Goal: Download file/media

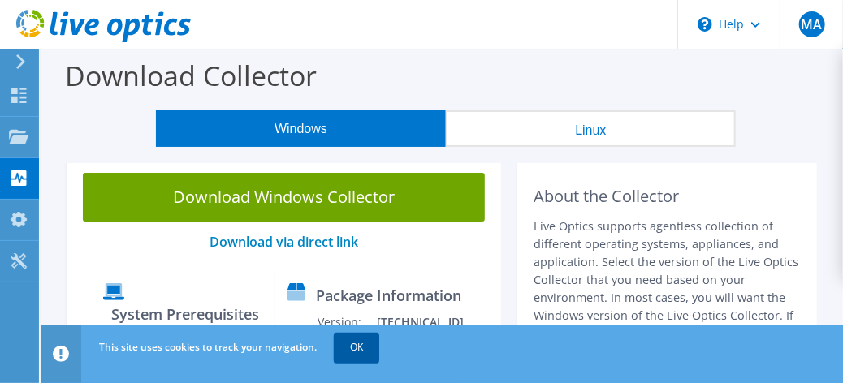
click at [353, 346] on link "OK" at bounding box center [356, 347] width 45 height 29
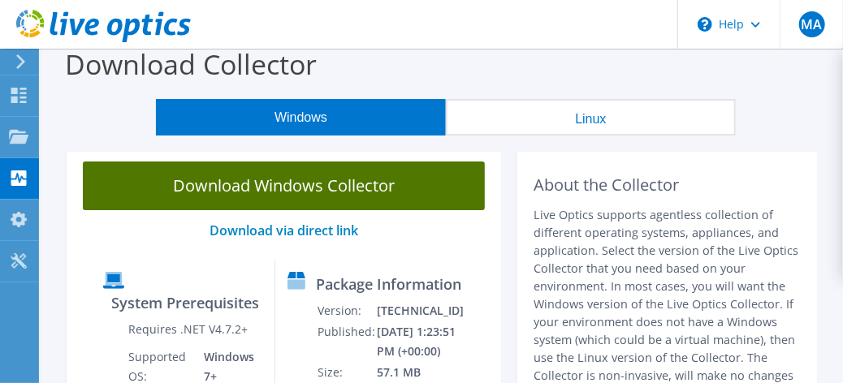
scroll to position [11, 0]
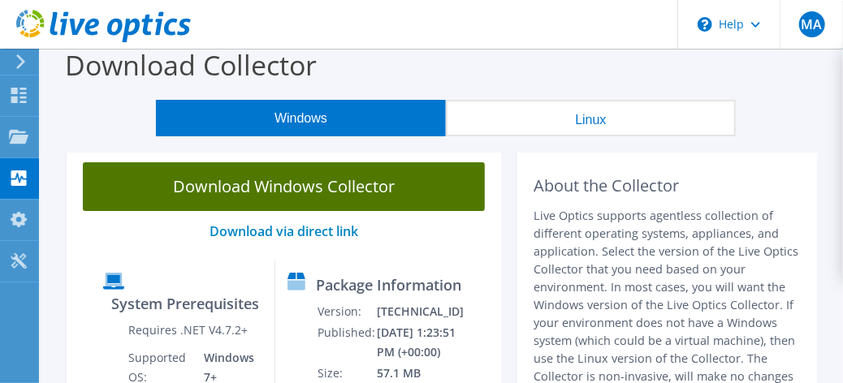
click at [283, 195] on link "Download Windows Collector" at bounding box center [284, 186] width 402 height 49
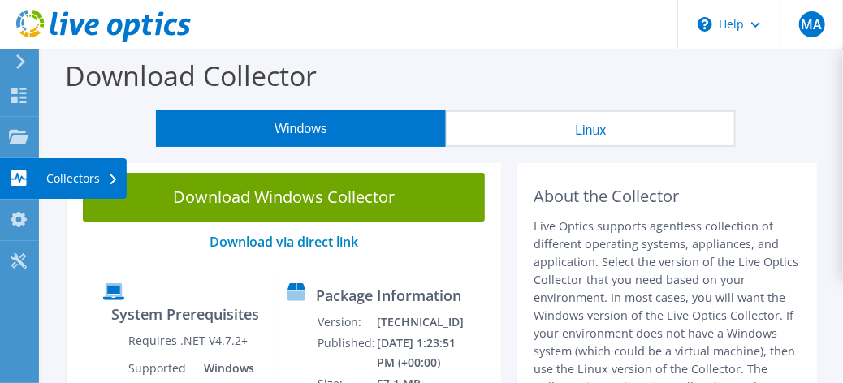
click at [19, 185] on div at bounding box center [18, 180] width 19 height 18
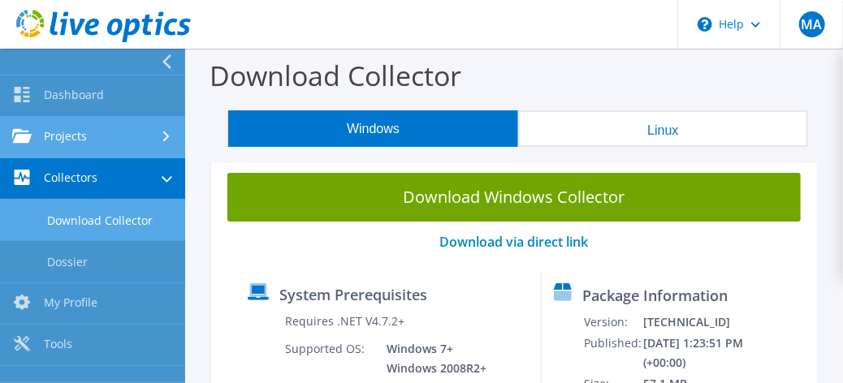
click at [123, 147] on link "Projects" at bounding box center [92, 137] width 185 height 41
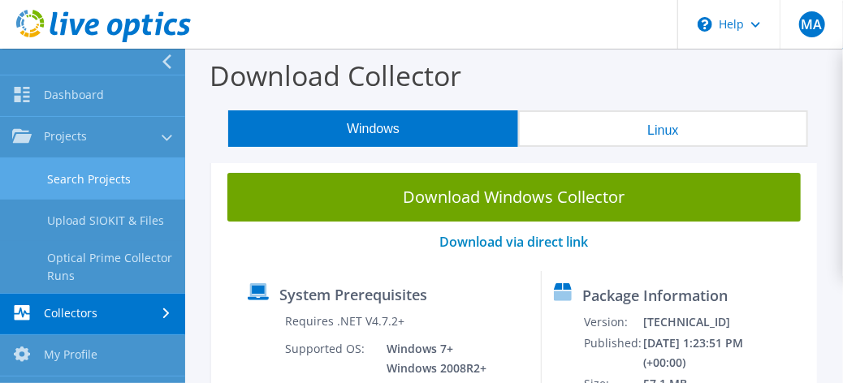
click at [102, 179] on link "Search Projects" at bounding box center [92, 178] width 185 height 41
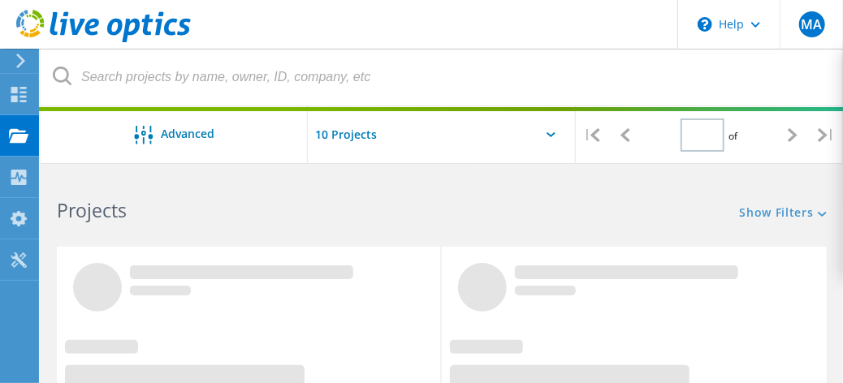
type input "1"
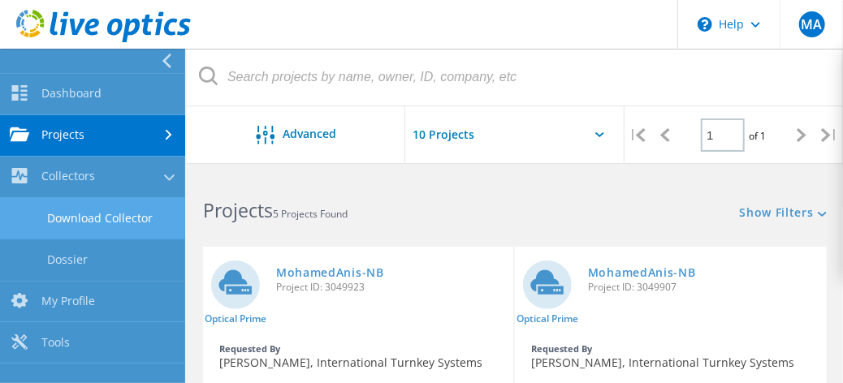
click at [62, 232] on link "Download Collector" at bounding box center [92, 218] width 185 height 41
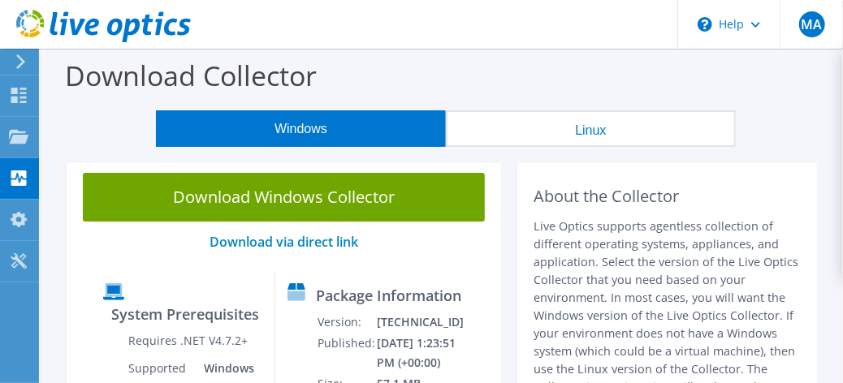
click at [546, 183] on div "About the Collector Live Optics supports agentless collection of different oper…" at bounding box center [666, 308] width 267 height 270
click at [574, 196] on h2 "About the Collector" at bounding box center [666, 196] width 267 height 19
click at [553, 215] on div "About the Collector Live Optics supports agentless collection of different oper…" at bounding box center [666, 308] width 267 height 270
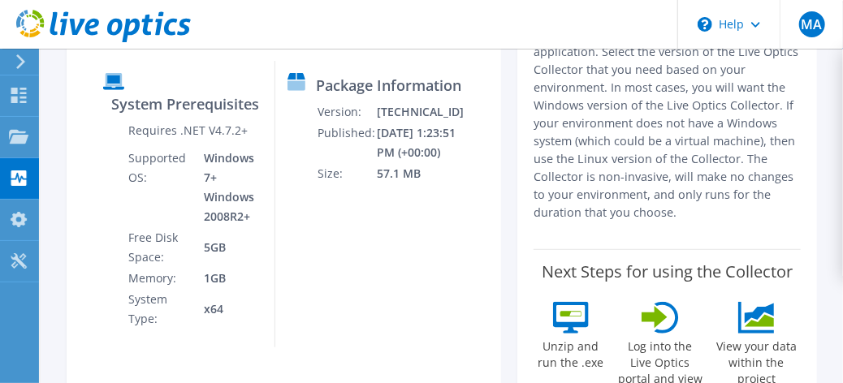
scroll to position [212, 0]
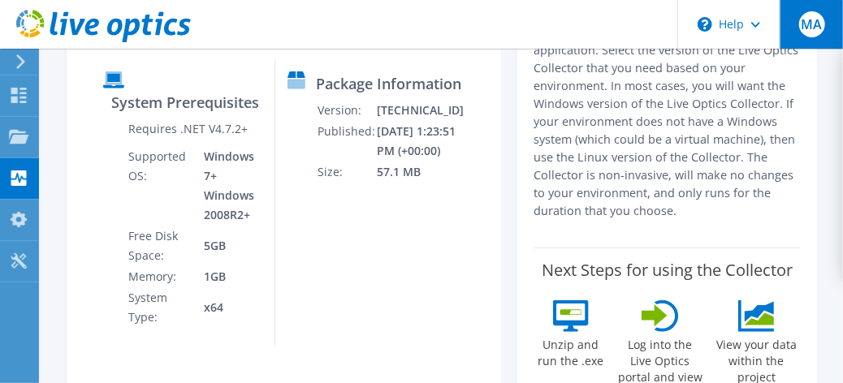
click at [820, 28] on span "MA" at bounding box center [812, 24] width 26 height 26
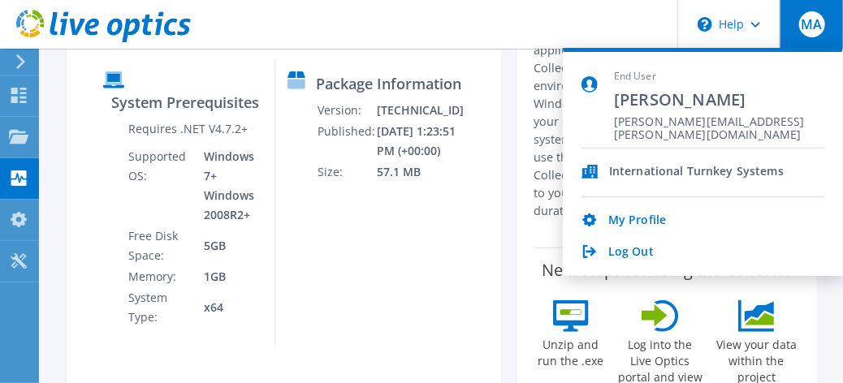
drag, startPoint x: 231, startPoint y: 24, endPoint x: 340, endPoint y: 71, distance: 119.3
click at [110, 18] on header "MA End User [PERSON_NAME] Anis [EMAIL_ADDRESS][PERSON_NAME][DOMAIN_NAME] Intern…" at bounding box center [421, 24] width 843 height 49
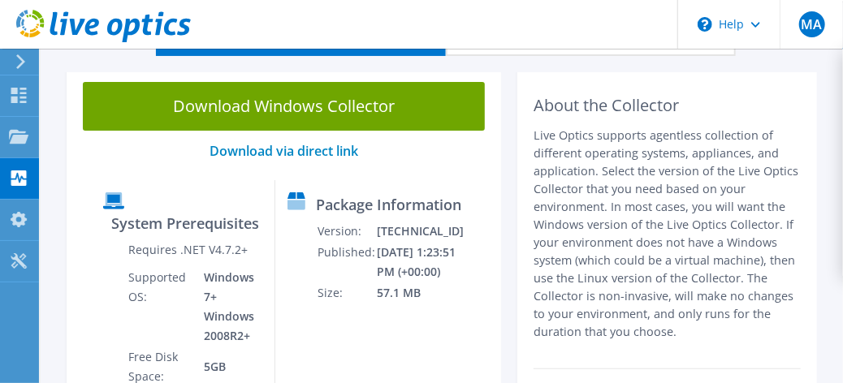
scroll to position [0, 0]
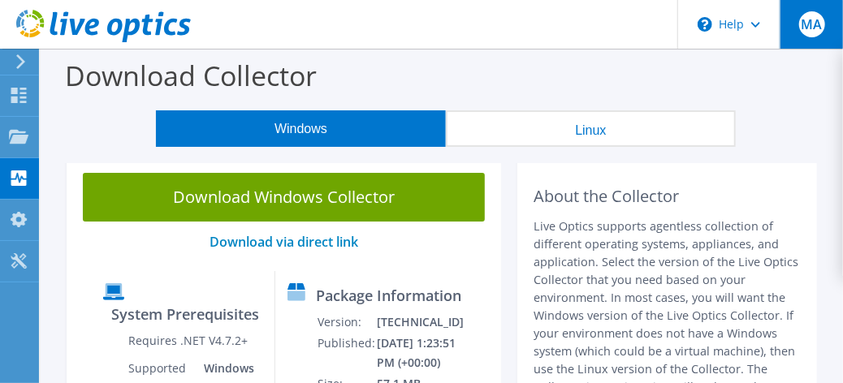
click at [825, 22] on div "MA" at bounding box center [810, 24] width 63 height 49
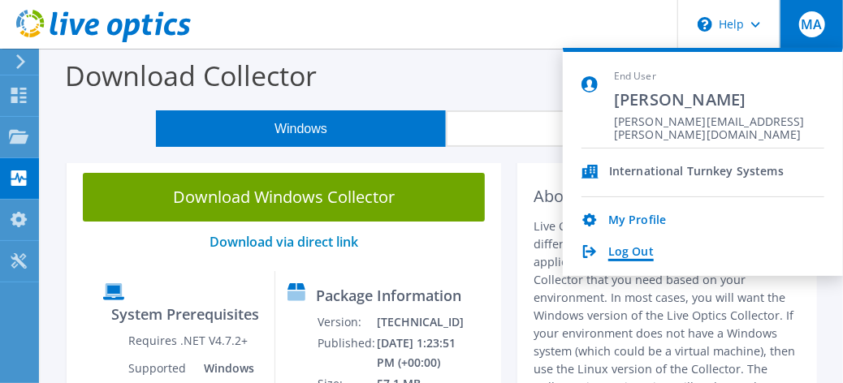
click at [642, 248] on link "Log Out" at bounding box center [630, 252] width 45 height 15
